Goal: Find specific page/section

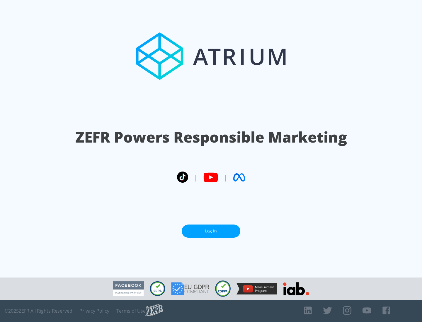
click at [211, 229] on link "Log In" at bounding box center [211, 231] width 59 height 13
